Goal: Task Accomplishment & Management: Use online tool/utility

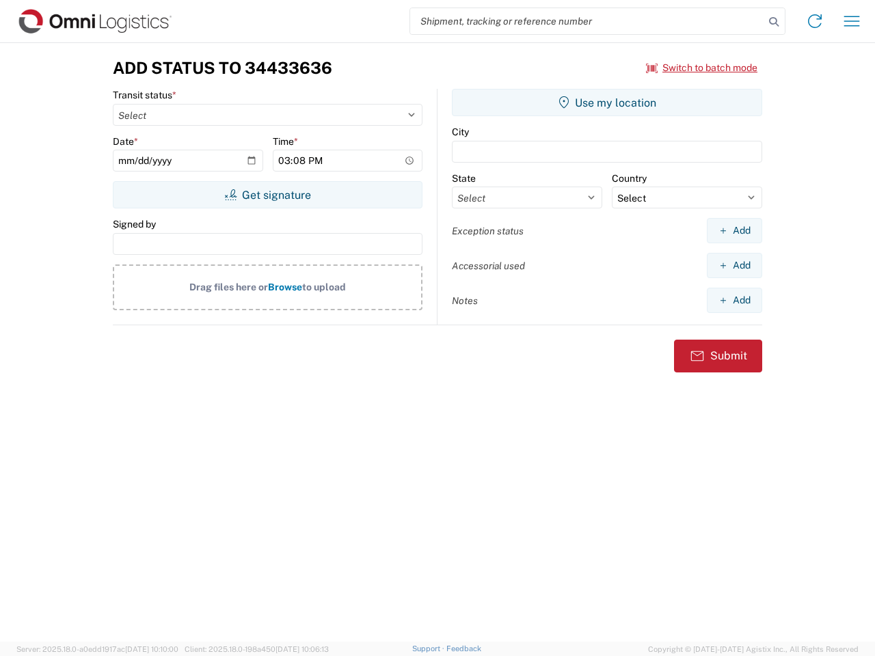
click at [587, 21] on input "search" at bounding box center [587, 21] width 354 height 26
click at [774, 22] on icon at bounding box center [773, 21] width 19 height 19
click at [815, 21] on icon at bounding box center [815, 21] width 22 height 22
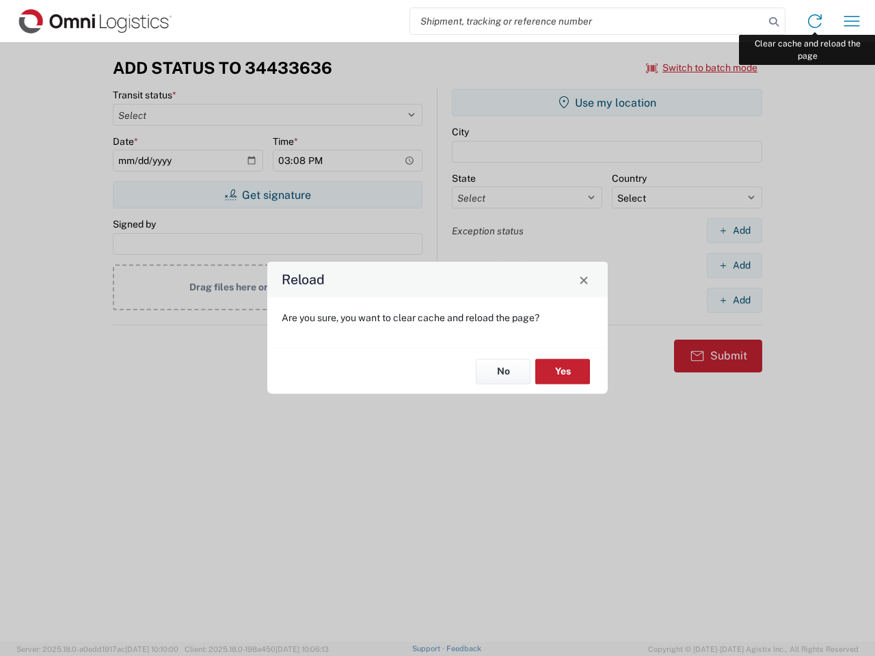
click at [852, 21] on div "Reload Are you sure, you want to clear cache and reload the page? No Yes" at bounding box center [437, 328] width 875 height 656
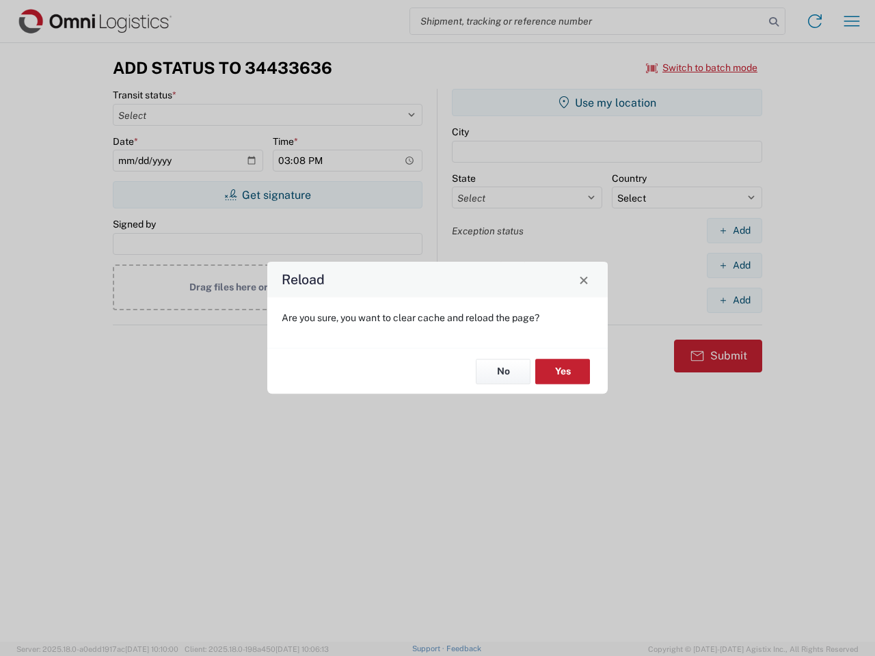
click at [702, 68] on div "Reload Are you sure, you want to clear cache and reload the page? No Yes" at bounding box center [437, 328] width 875 height 656
click at [267, 195] on div "Reload Are you sure, you want to clear cache and reload the page? No Yes" at bounding box center [437, 328] width 875 height 656
click at [607, 103] on div "Reload Are you sure, you want to clear cache and reload the page? No Yes" at bounding box center [437, 328] width 875 height 656
click at [734, 230] on div "Reload Are you sure, you want to clear cache and reload the page? No Yes" at bounding box center [437, 328] width 875 height 656
click at [734, 265] on div "Reload Are you sure, you want to clear cache and reload the page? No Yes" at bounding box center [437, 328] width 875 height 656
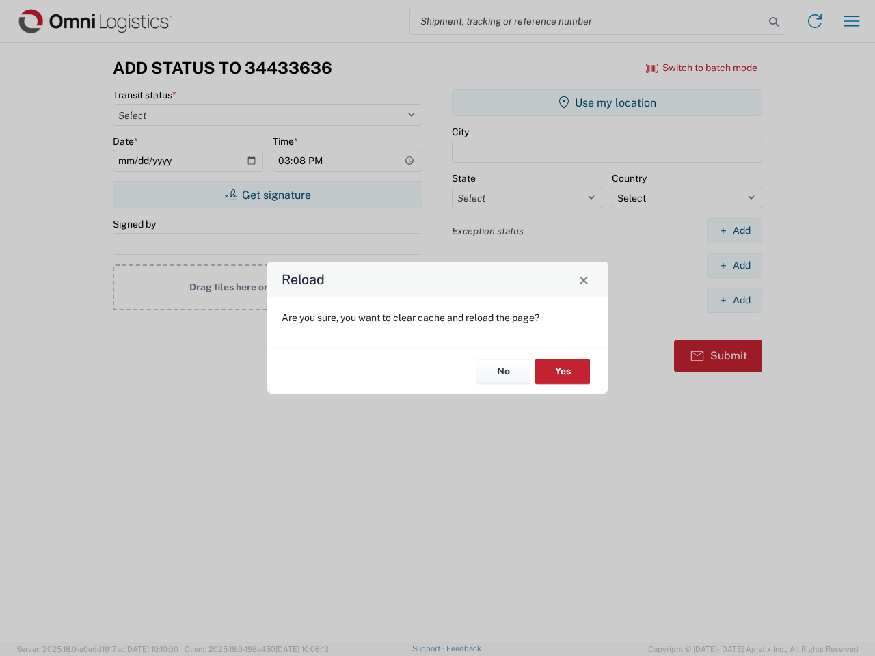
click at [734, 300] on div "Reload Are you sure, you want to clear cache and reload the page? No Yes" at bounding box center [437, 328] width 875 height 656
